Goal: Information Seeking & Learning: Find specific fact

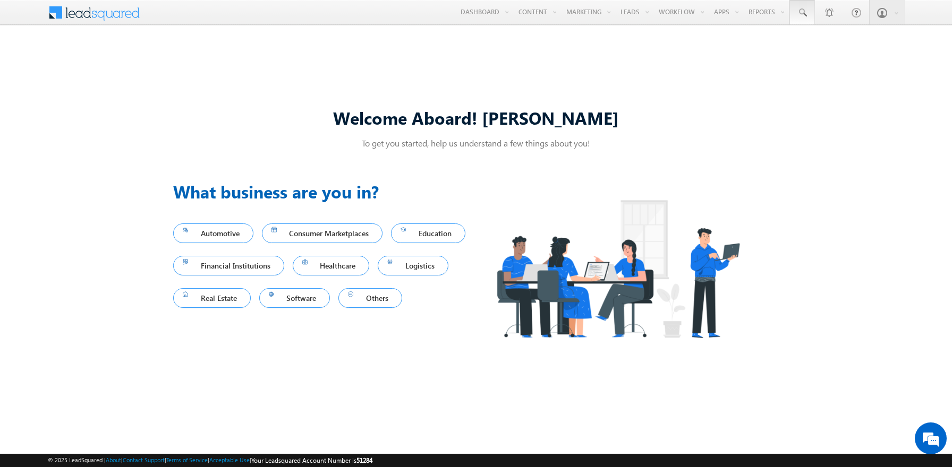
click at [802, 13] on span at bounding box center [802, 12] width 11 height 11
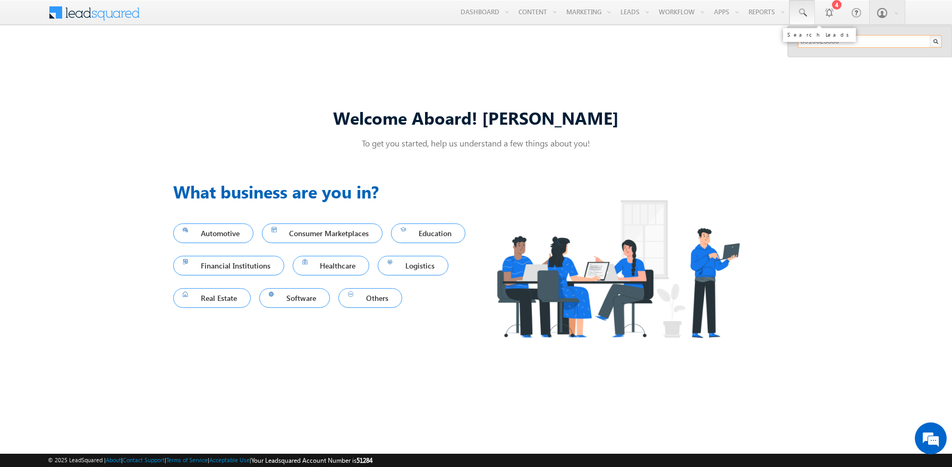
type input "8910623586"
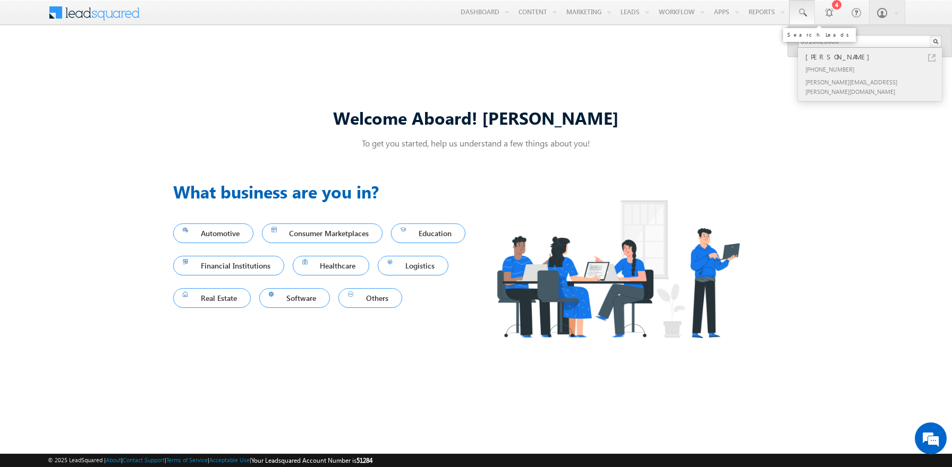
click at [874, 57] on div "[PERSON_NAME]" at bounding box center [874, 57] width 142 height 12
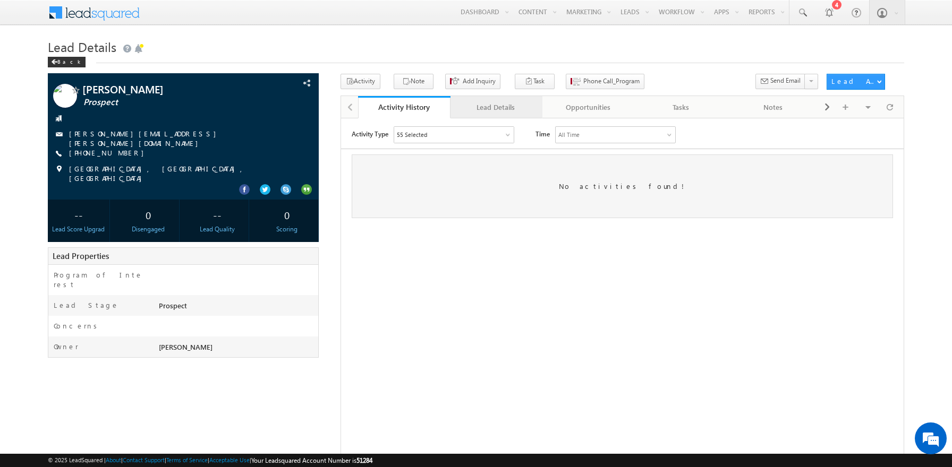
click at [496, 108] on div "Lead Details" at bounding box center [496, 107] width 74 height 13
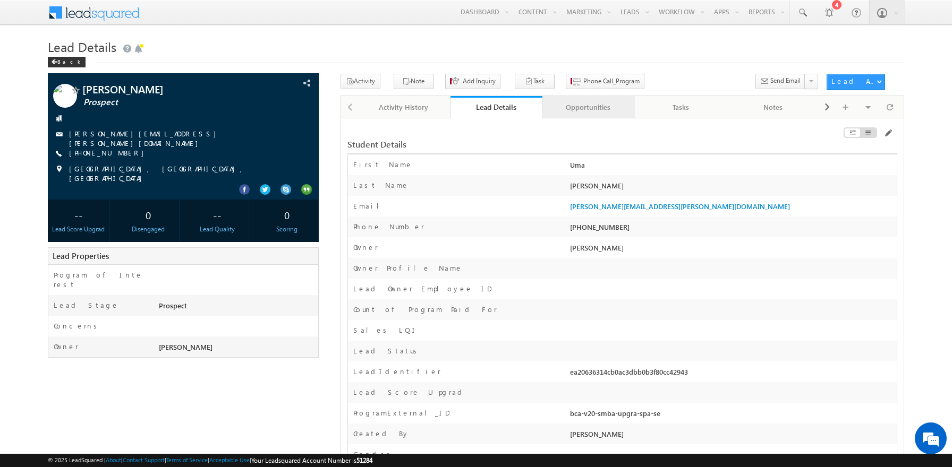
click at [588, 108] on div "Opportunities" at bounding box center [588, 107] width 74 height 13
